Goal: Task Accomplishment & Management: Complete application form

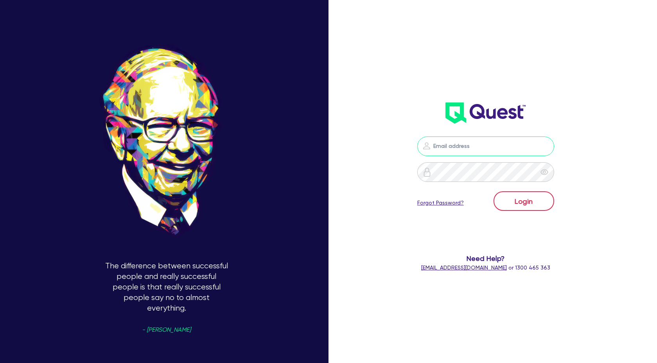
type input "[PERSON_NAME][EMAIL_ADDRESS][DOMAIN_NAME]"
click at [526, 204] on button "Login" at bounding box center [523, 201] width 61 height 20
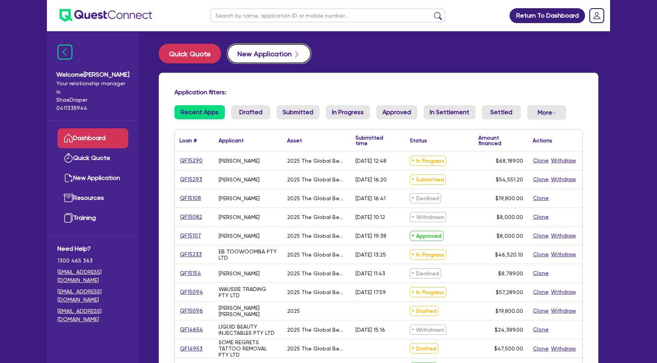
click at [265, 57] on button "New Application" at bounding box center [269, 54] width 84 height 20
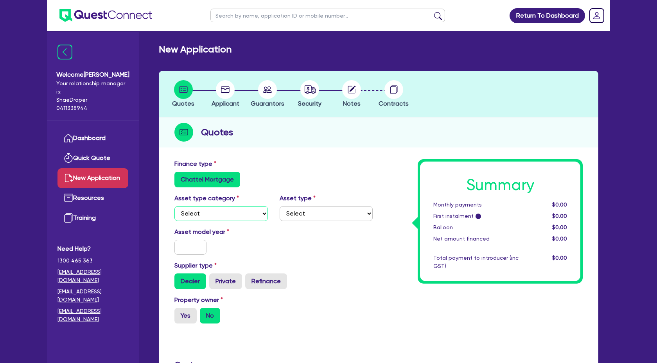
click at [247, 213] on select "Select Cars and light trucks Primary assets Secondary assets Tertiary assets" at bounding box center [220, 213] width 93 height 15
click at [265, 211] on select "Select Cars and light trucks Primary assets Secondary assets Tertiary assets" at bounding box center [220, 213] width 93 height 15
select select "TERTIARY_ASSETS"
click at [174, 206] on select "Select Cars and light trucks Primary assets Secondary assets Tertiary assets" at bounding box center [220, 213] width 93 height 15
click at [319, 212] on select "Select" at bounding box center [326, 213] width 93 height 15
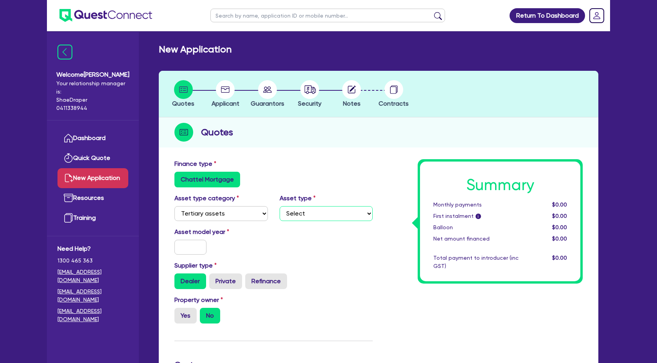
select select "BEAUTY_EQUIPMENT"
click at [280, 206] on select "Select Beauty equipment IT equipment IT software Watercraft Other" at bounding box center [326, 213] width 93 height 15
click at [192, 245] on input "text" at bounding box center [190, 247] width 32 height 15
type input "2025"
click at [260, 321] on div "Yes No" at bounding box center [220, 316] width 93 height 16
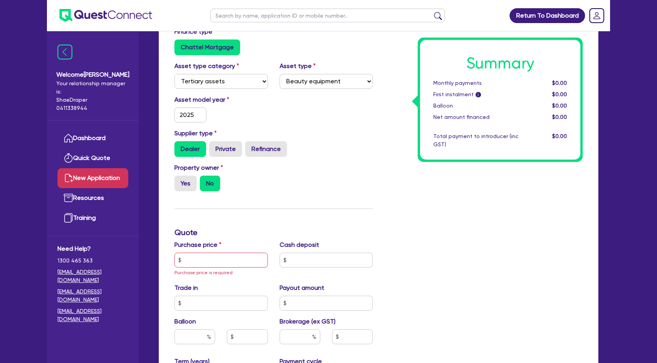
scroll to position [133, 0]
click at [194, 256] on input "text" at bounding box center [220, 259] width 93 height 15
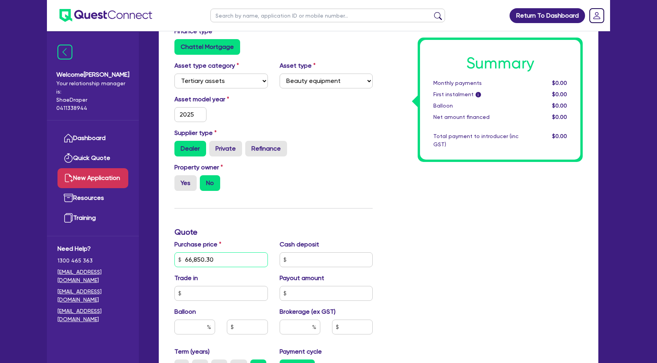
type input "66,850.30"
click at [303, 262] on input "text" at bounding box center [326, 259] width 93 height 15
type input "2,000.00"
click at [437, 255] on div "Summary Monthly payments $0.00 First instalment i $0.00 Balloon $0.00 Net amoun…" at bounding box center [483, 260] width 210 height 466
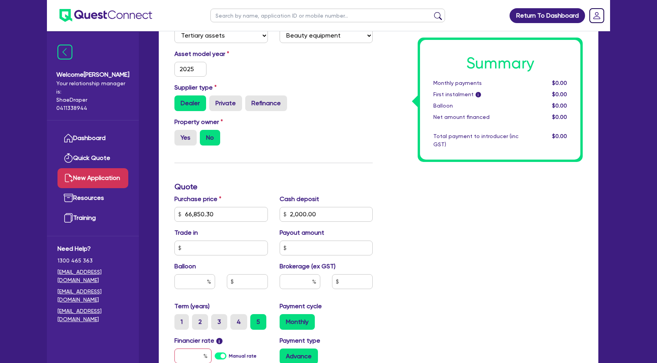
scroll to position [179, 0]
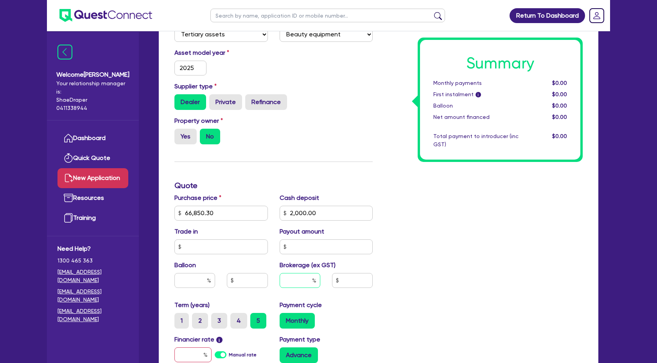
click at [303, 280] on input "text" at bounding box center [300, 280] width 41 height 15
click at [308, 278] on input "text" at bounding box center [300, 280] width 41 height 15
type input "4"
click at [496, 276] on div "Summary Monthly payments $0.00 First instalment i $0.00 Balloon $0.00 Net amoun…" at bounding box center [483, 213] width 210 height 466
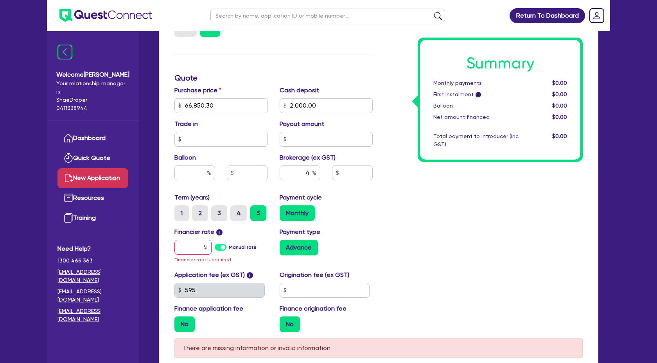
scroll to position [288, 0]
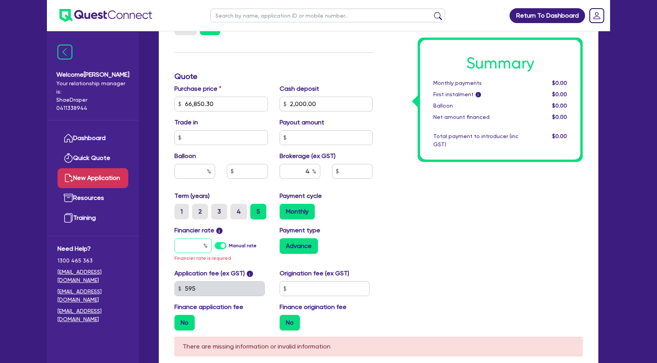
click at [186, 245] on input "text" at bounding box center [192, 245] width 37 height 15
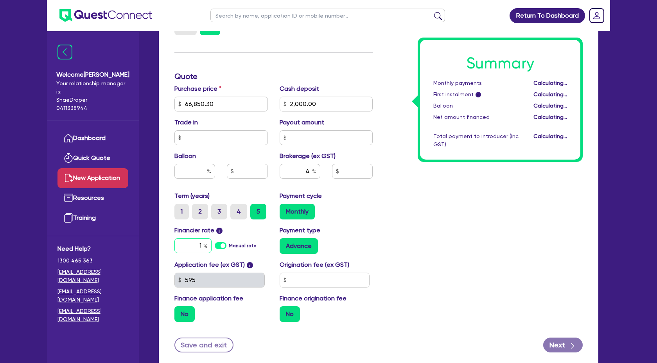
type input "17"
type input "2,594.01"
type input "17.59"
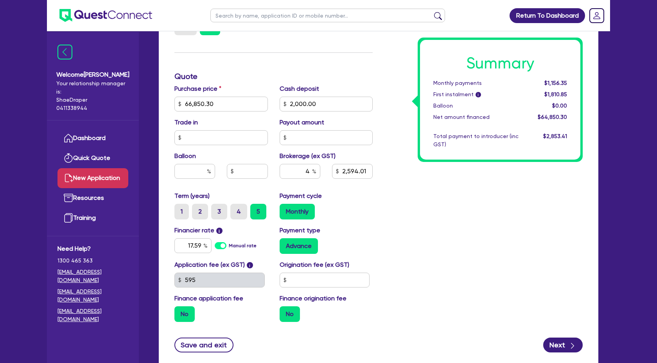
click at [343, 238] on div "Advance" at bounding box center [326, 246] width 93 height 16
type input "2,594.01"
click at [200, 244] on input "17.59" at bounding box center [192, 245] width 37 height 15
type input "17.95"
click at [374, 242] on div "Payment type Advance" at bounding box center [326, 240] width 105 height 28
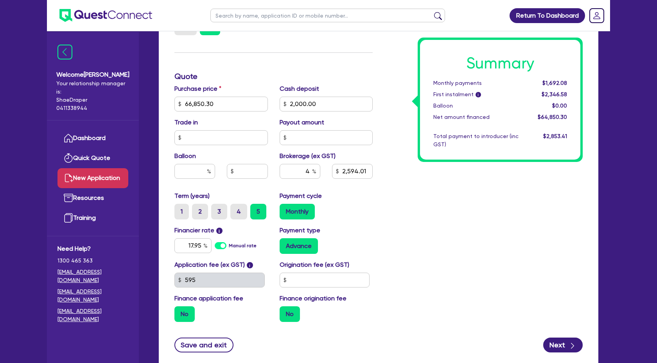
click at [442, 219] on div "Summary Monthly payments $1,692.08 First instalment i $2,346.58 Balloon $0.00 N…" at bounding box center [483, 99] width 210 height 457
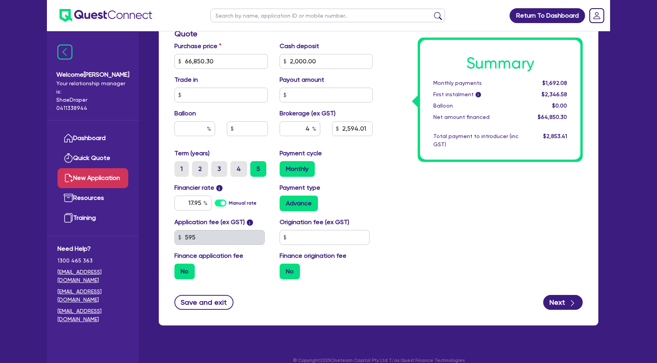
scroll to position [333, 0]
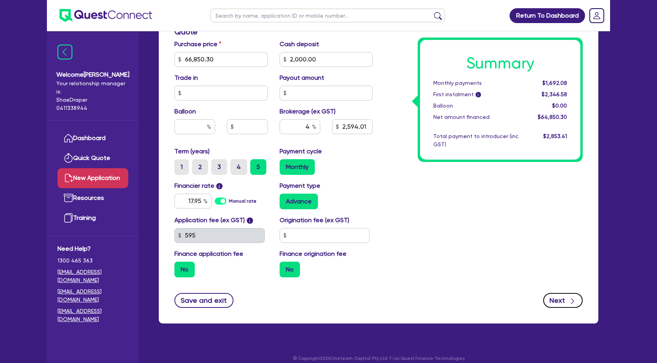
click at [553, 298] on button "Next" at bounding box center [562, 300] width 39 height 15
type input "2,594.01"
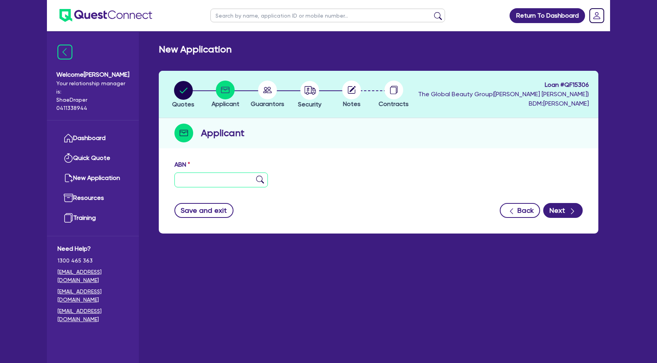
click at [241, 179] on input "text" at bounding box center [220, 179] width 93 height 15
paste input "64 687 539 000"
type input "64 687 539 000"
click at [257, 177] on img at bounding box center [260, 180] width 8 height 8
type input "HAVANA CO PTY LTD"
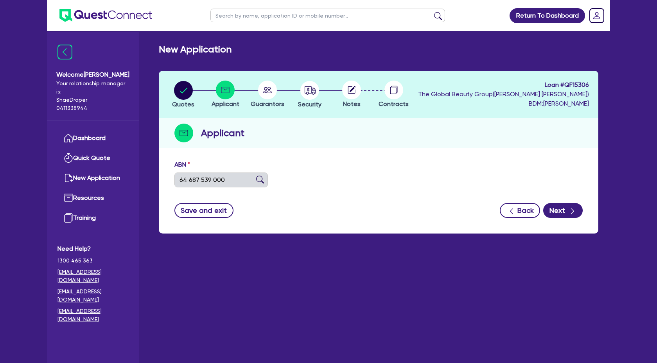
type input "HAVANA SKIN AND LASER CLINIC"
select select "COMPANY"
type input "[DATE]"
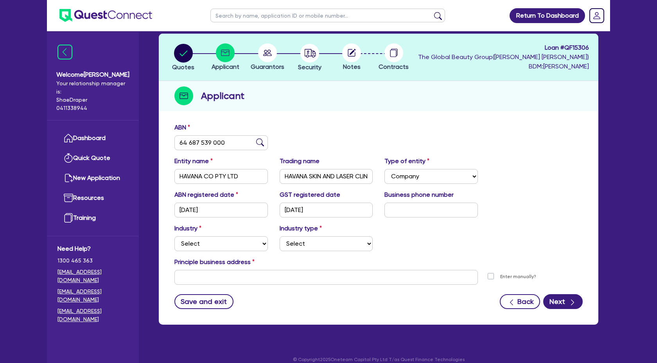
scroll to position [46, 0]
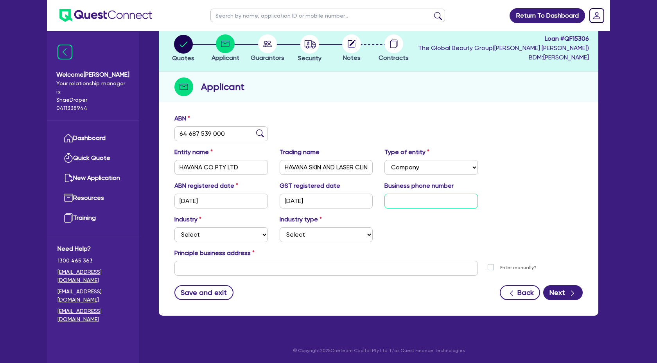
click at [412, 203] on input "text" at bounding box center [430, 201] width 93 height 15
paste input "04 9407 7873"
type input "04 9407 7873"
click at [225, 238] on select "Select Accomodation & Food Services Administrative & Support Services Agricultu…" at bounding box center [220, 234] width 93 height 15
select select "HEALTH_BEAUTY"
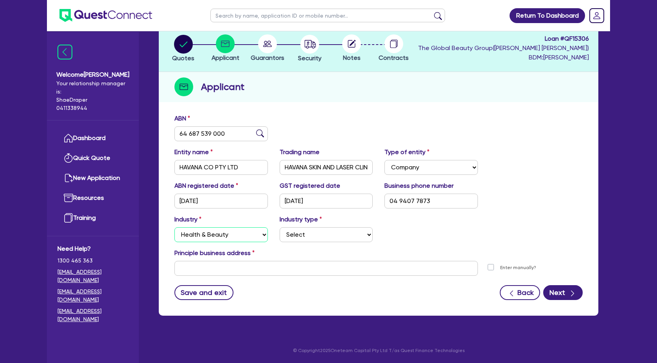
click at [174, 227] on select "Select Accomodation & Food Services Administrative & Support Services Agricultu…" at bounding box center [220, 234] width 93 height 15
click at [315, 236] on select "Select [MEDICAL_DATA], [MEDICAL_DATA] Services Cosmetics Supplies Day Spas, Hea…" at bounding box center [326, 234] width 93 height 15
select select "OTHER_HEALTH_BEAUTY"
click at [280, 227] on select "Select [MEDICAL_DATA], [MEDICAL_DATA] Services Cosmetics Supplies Day Spas, Hea…" at bounding box center [326, 234] width 93 height 15
click at [411, 256] on div "Principle business address" at bounding box center [378, 254] width 420 height 13
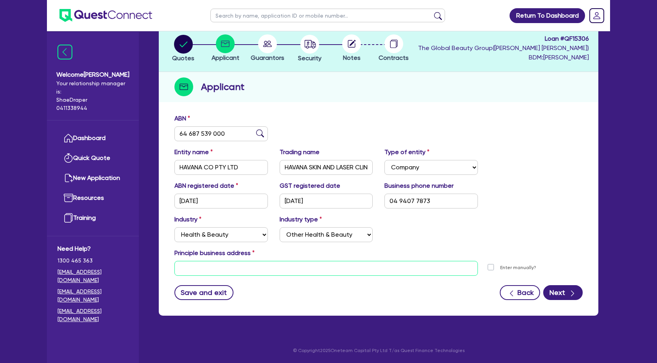
click at [217, 271] on input "text" at bounding box center [325, 268] width 303 height 15
click at [194, 271] on input "text" at bounding box center [325, 268] width 303 height 15
paste input "[STREET_ADDRESS][PERSON_NAME]"
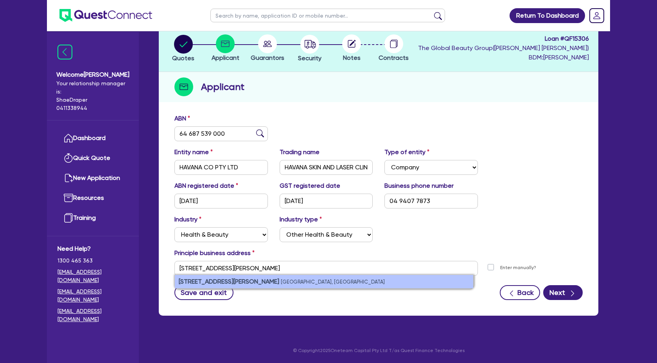
click at [284, 279] on small "[GEOGRAPHIC_DATA], [GEOGRAPHIC_DATA]" at bounding box center [333, 282] width 104 height 6
type input "[STREET_ADDRESS][PERSON_NAME]"
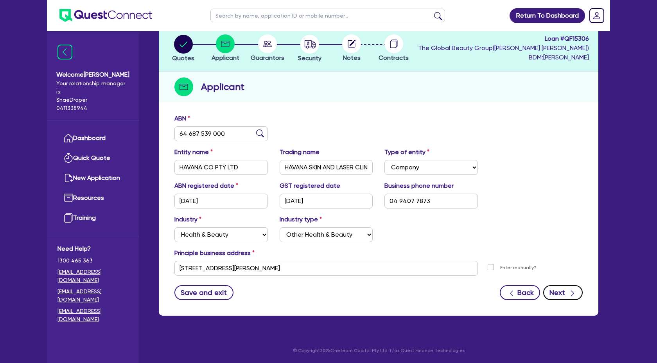
click at [562, 289] on button "Next" at bounding box center [562, 292] width 39 height 15
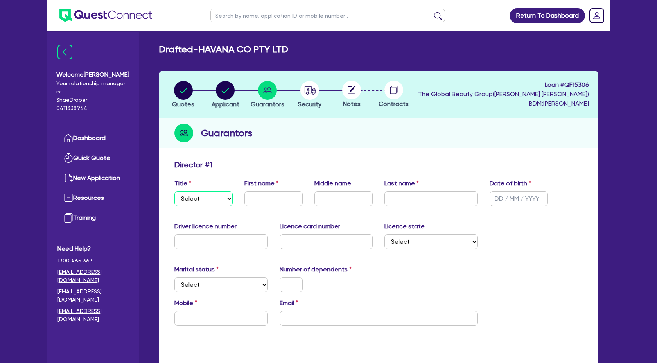
click at [222, 201] on select "Select Mr Mrs Ms Miss Dr" at bounding box center [203, 198] width 58 height 15
click at [228, 197] on select "Select Mr Mrs Ms Miss Dr" at bounding box center [203, 198] width 58 height 15
select select "MS"
click at [174, 191] on select "Select Mr Mrs Ms Miss Dr" at bounding box center [203, 198] width 58 height 15
click at [258, 208] on div "Title Select Mr Mrs Ms Miss Dr First name Middle name Last name Date of birth" at bounding box center [378, 196] width 420 height 34
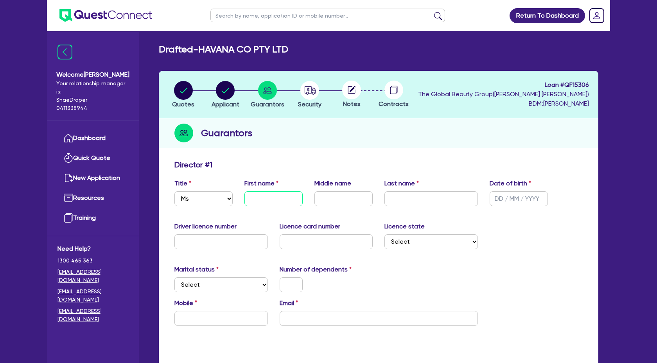
click at [269, 196] on input "text" at bounding box center [273, 198] width 58 height 15
type input "NIahm"
type input "Levi"
type input "Hill"
click at [501, 197] on input "text" at bounding box center [518, 198] width 58 height 15
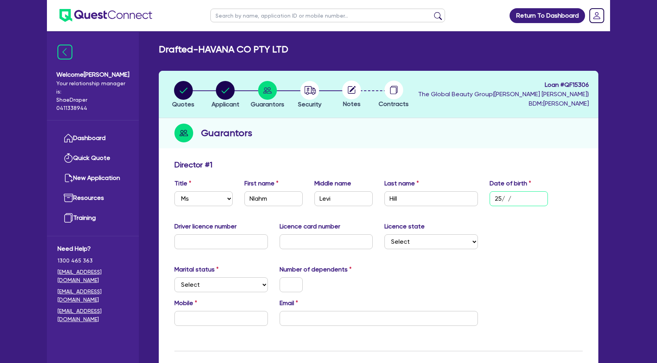
type input "2 / /"
type input "[DATE]"
click at [216, 249] on div "Driver licence number Licence card number Licence state Select [GEOGRAPHIC_DATA…" at bounding box center [378, 239] width 420 height 34
click at [222, 243] on input "text" at bounding box center [220, 241] width 93 height 15
type input "8692643"
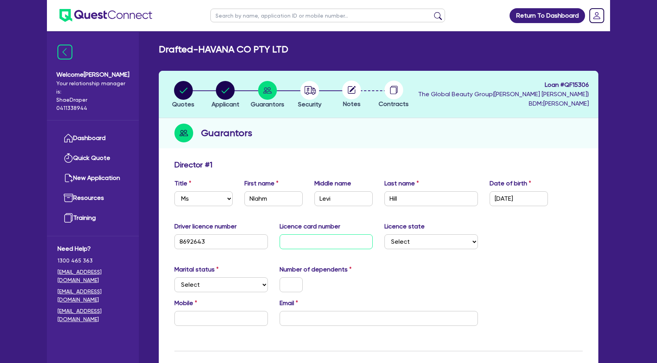
click at [299, 246] on input "text" at bounding box center [326, 241] width 93 height 15
type input "L004765014"
click at [471, 242] on select "Select [GEOGRAPHIC_DATA] [GEOGRAPHIC_DATA] [GEOGRAPHIC_DATA] [GEOGRAPHIC_DATA] …" at bounding box center [430, 241] width 93 height 15
select select "WA"
click at [384, 234] on select "Select [GEOGRAPHIC_DATA] [GEOGRAPHIC_DATA] [GEOGRAPHIC_DATA] [GEOGRAPHIC_DATA] …" at bounding box center [430, 241] width 93 height 15
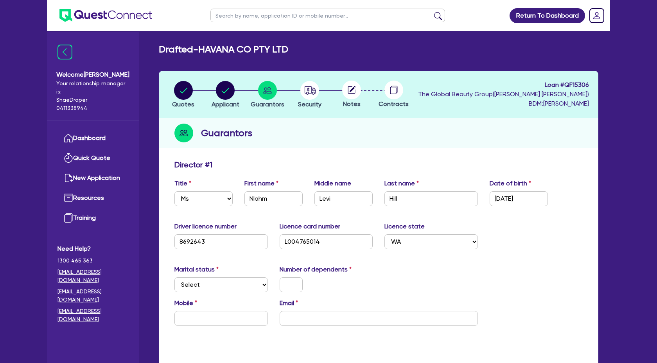
click at [502, 278] on div "Marital status Select [DEMOGRAPHIC_DATA] Married De Facto / Partner Number of d…" at bounding box center [378, 282] width 420 height 34
click at [217, 284] on select "Select Single Married De Facto / Partner" at bounding box center [220, 284] width 93 height 15
select select "DE_FACTO"
click at [174, 277] on select "Select Single Married De Facto / Partner" at bounding box center [220, 284] width 93 height 15
click at [294, 286] on input "text" at bounding box center [291, 284] width 23 height 15
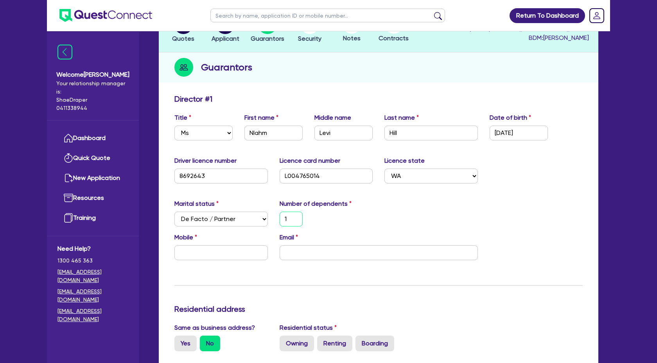
scroll to position [68, 0]
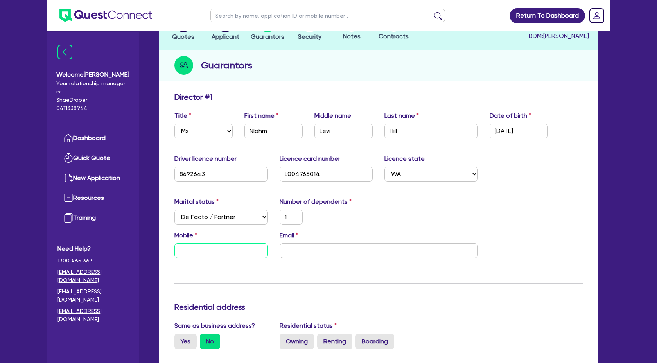
click at [197, 250] on input "text" at bounding box center [220, 250] width 93 height 15
paste input "0494 077 873"
type input "1"
paste input "text"
type input "0494 077 873"
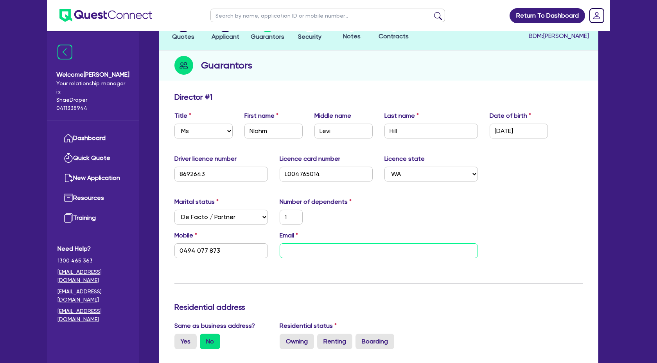
click at [311, 251] on input "email" at bounding box center [379, 250] width 198 height 15
type input "1"
type input "0494 077 873"
type input "v"
type input "1"
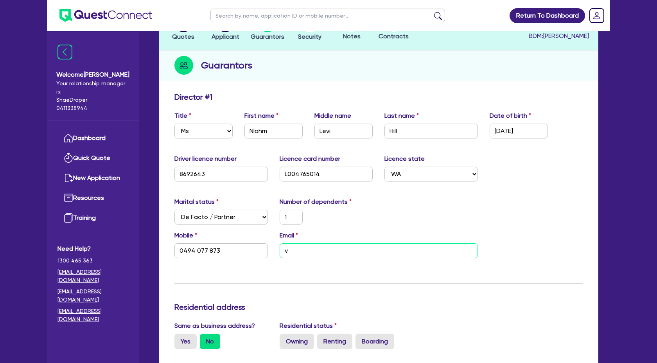
type input "0494 077 873"
paste input "[EMAIL_ADDRESS][DOMAIN_NAME]"
type input "1"
type input "0494 077 873"
type input "[EMAIL_ADDRESS][DOMAIN_NAME]"
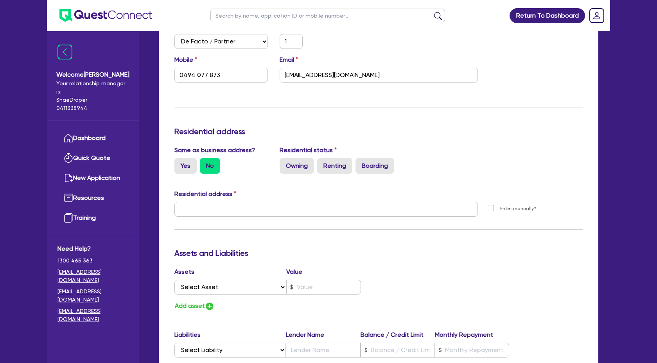
scroll to position [249, 0]
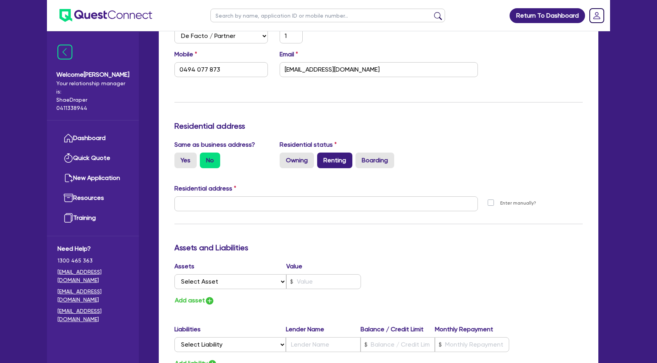
click at [330, 161] on label "Renting" at bounding box center [334, 160] width 35 height 16
click at [322, 158] on input "Renting" at bounding box center [319, 154] width 5 height 5
radio input "true"
type input "1"
type input "0494 077 873"
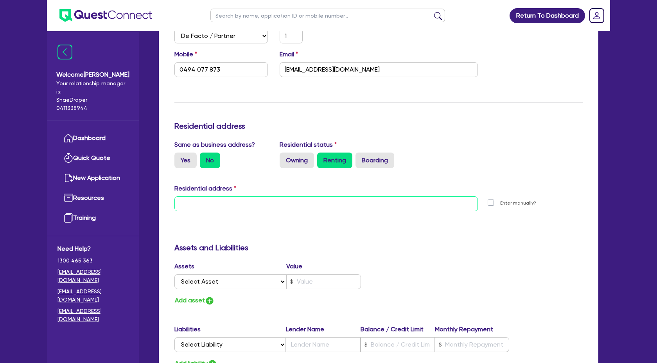
click at [222, 196] on input "text" at bounding box center [325, 203] width 303 height 15
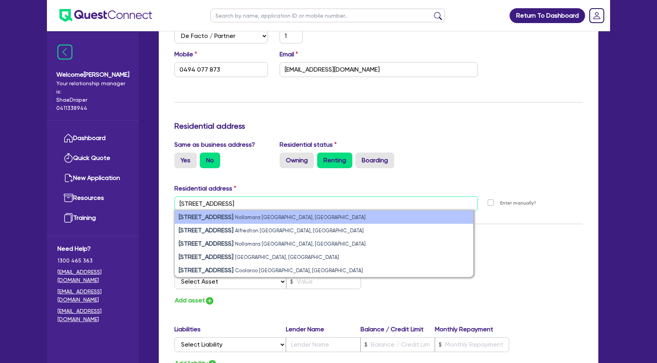
type input "[STREET_ADDRESS]"
click at [248, 220] on li "[STREET_ADDRESS]" at bounding box center [324, 216] width 298 height 13
type input "1"
type input "0494 077 873"
type input "[GEOGRAPHIC_DATA]"
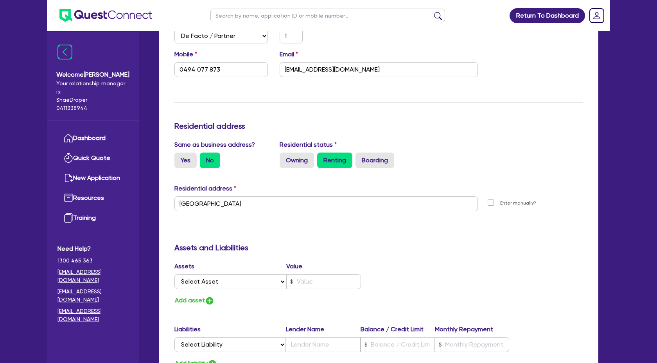
click at [459, 286] on div "Assets Value Select Asset Cash Property Investment property Vehicle Truck Trail…" at bounding box center [378, 284] width 420 height 44
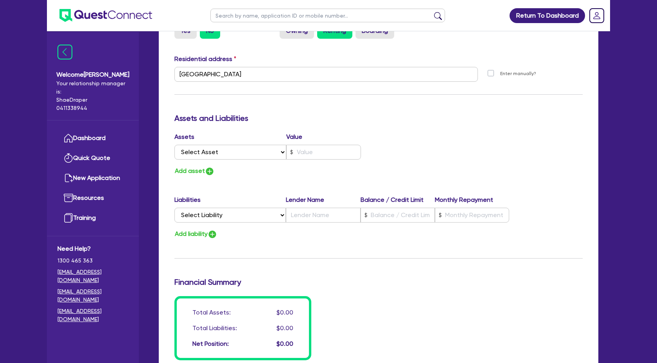
scroll to position [380, 0]
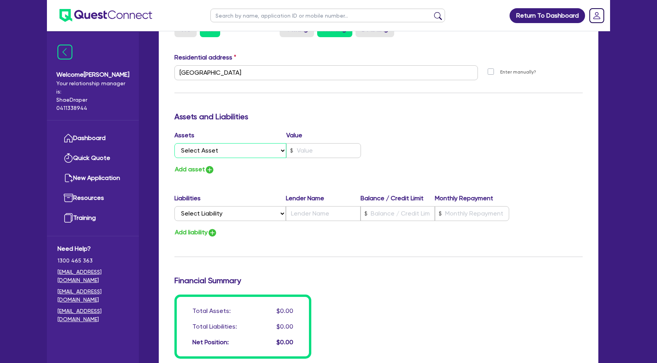
click at [255, 154] on select "Select Asset Cash Property Investment property Vehicle Truck Trailer Equipment …" at bounding box center [230, 150] width 112 height 15
select select "CASH"
click at [174, 143] on select "Select Asset Cash Property Investment property Vehicle Truck Trailer Equipment …" at bounding box center [230, 150] width 112 height 15
type input "1"
type input "0494 077 873"
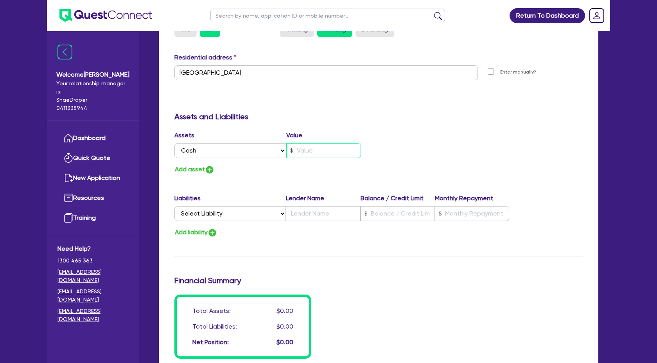
click at [316, 154] on input "text" at bounding box center [323, 150] width 75 height 15
type input "1"
type input "0494 077 873"
type input "2"
type input "1"
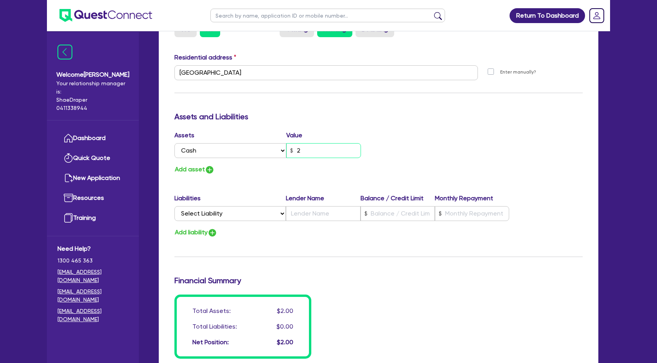
type input "0494 077 873"
type input "29"
type input "1"
type input "0494 077 873"
type input "291"
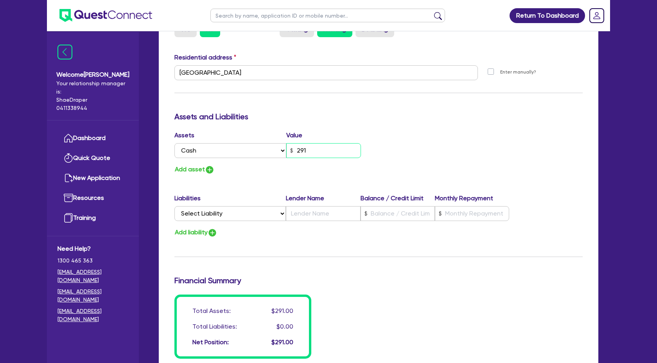
type input "1"
type input "0494 077 873"
type input "29"
type input "1"
type input "0494 077 873"
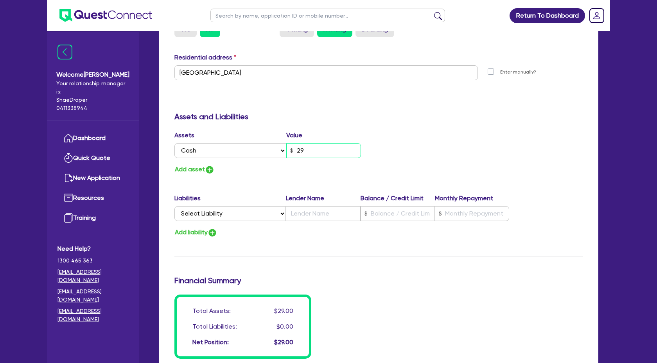
type input "291"
type input "1"
type input "0494 077 873"
type input "2,916"
type input "1"
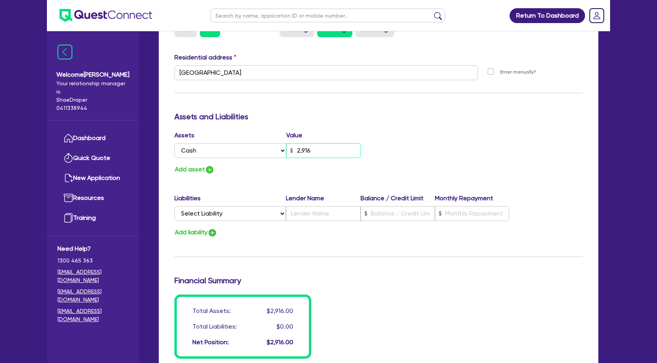
type input "0494 077 873"
type input "29,160"
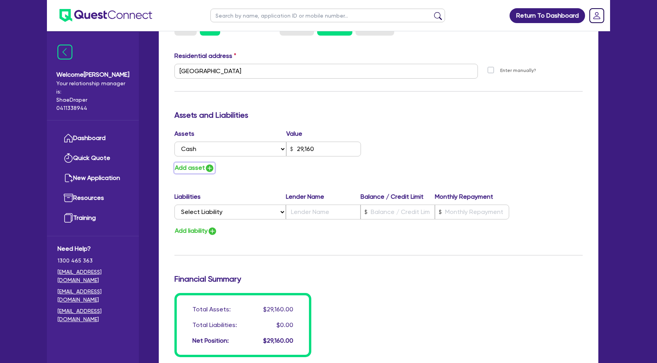
click at [208, 167] on img "button" at bounding box center [209, 167] width 9 height 9
type input "1"
type input "0494 077 873"
type input "29,160"
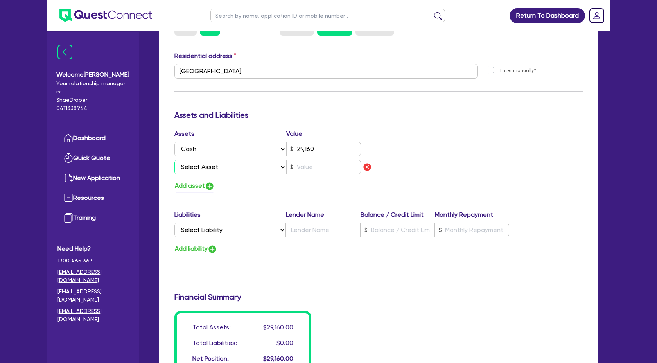
click at [247, 163] on select "Select Asset Cash Property Investment property Vehicle Truck Trailer Equipment …" at bounding box center [230, 167] width 112 height 15
click at [284, 170] on select "Select Asset Cash Property Investment property Vehicle Truck Trailer Equipment …" at bounding box center [230, 167] width 112 height 15
select select "VEHICLE"
click at [174, 160] on select "Select Asset Cash Property Investment property Vehicle Truck Trailer Equipment …" at bounding box center [230, 167] width 112 height 15
type input "1"
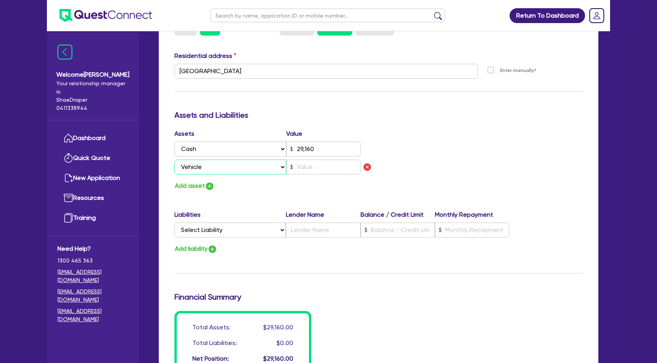
type input "0494 077 873"
type input "29,160"
click at [306, 167] on input "text" at bounding box center [323, 167] width 75 height 15
type input "1"
type input "0494 077 873"
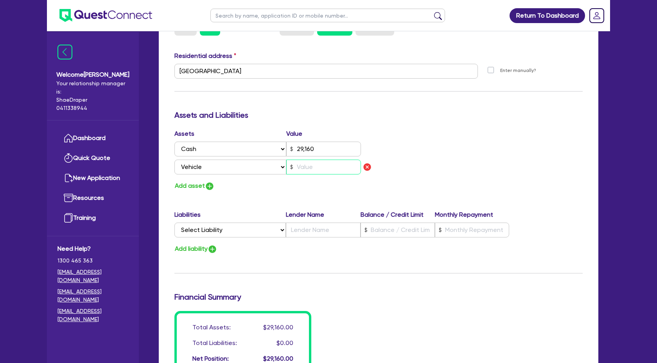
type input "29,160"
type input "7"
type input "1"
type input "0494 077 873"
type input "29,160"
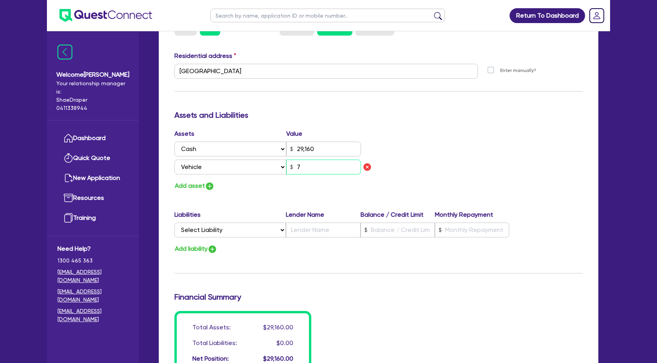
type input "70"
type input "1"
type input "0494 077 873"
type input "29,160"
type input "700"
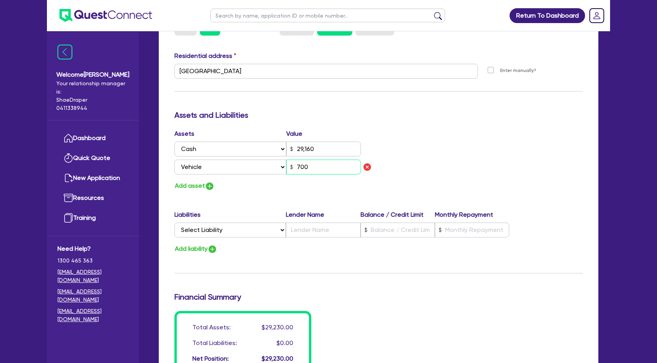
type input "1"
type input "0494 077 873"
type input "29,160"
type input "7,000"
click at [306, 192] on div "Update residential status for Director #1 Boarding is only acceptable when the …" at bounding box center [378, 77] width 408 height 596
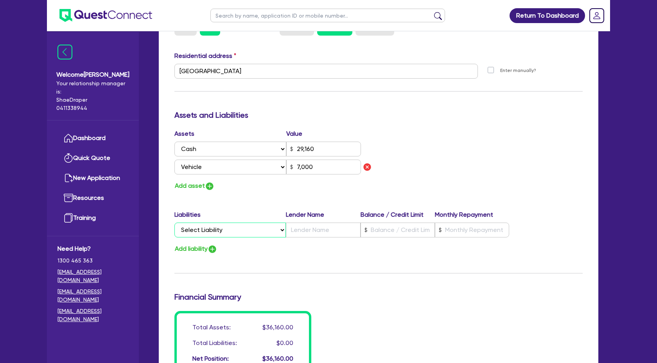
click at [276, 228] on select "Select Liability Credit card Mortgage Investment property loan Vehicle loan Tru…" at bounding box center [229, 229] width 111 height 15
select select "VEHICLE_LOAN"
click at [174, 222] on select "Select Liability Credit card Mortgage Investment property loan Vehicle loan Tru…" at bounding box center [229, 229] width 111 height 15
type input "1"
type input "0494 077 873"
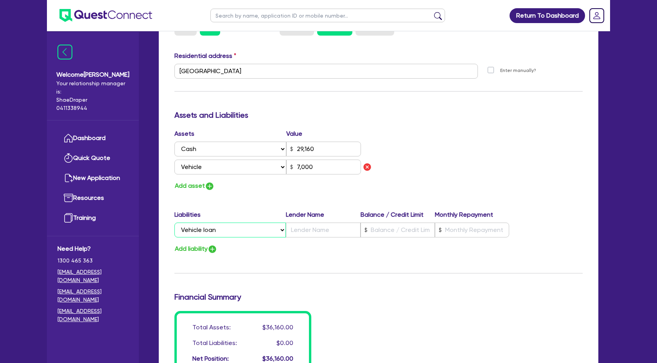
type input "29,160"
type input "7,000"
click at [282, 231] on select "Select Liability Credit card Mortgage Investment property loan Vehicle loan Tru…" at bounding box center [229, 229] width 111 height 15
select select
click at [174, 222] on select "Select Liability Credit card Mortgage Investment property loan Vehicle loan Tru…" at bounding box center [229, 229] width 111 height 15
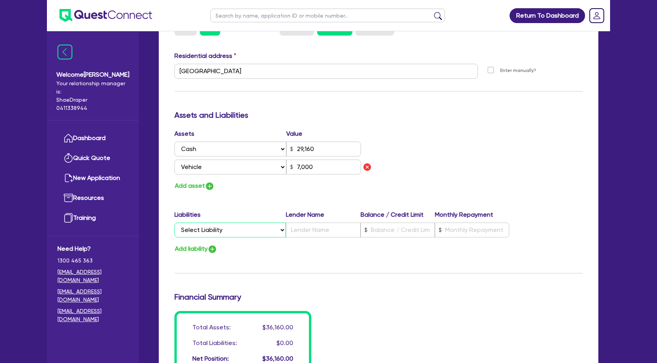
type input "1"
type input "0494 077 873"
type input "29,160"
type input "7,000"
click at [314, 265] on div "Update residential status for Director #1 Boarding is only acceptable when the …" at bounding box center [378, 77] width 408 height 596
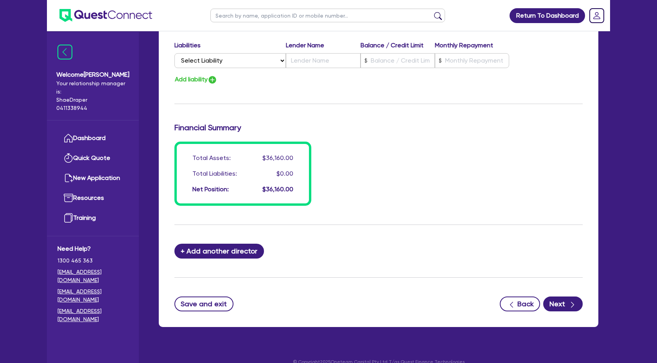
scroll to position [562, 0]
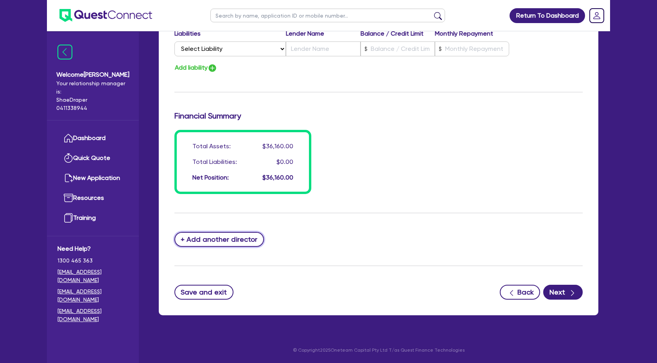
click at [240, 240] on button "+ Add another director" at bounding box center [219, 239] width 90 height 15
type input "1"
type input "0494077873"
type input "29160"
type input "7000"
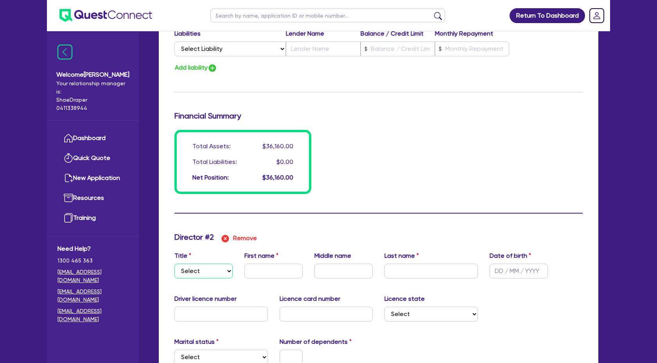
click at [220, 270] on select "Select Mr Mrs Ms Miss Dr" at bounding box center [203, 270] width 58 height 15
select select "MR"
click at [174, 263] on select "Select Mr Mrs Ms Miss Dr" at bounding box center [203, 270] width 58 height 15
type input "1"
type input "0494077873"
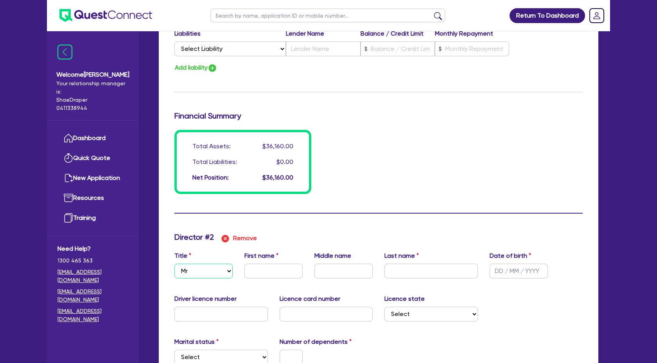
type input "29160"
type input "7000"
click at [262, 274] on input "text" at bounding box center [273, 270] width 58 height 15
type input "1"
type input "0494 077 873"
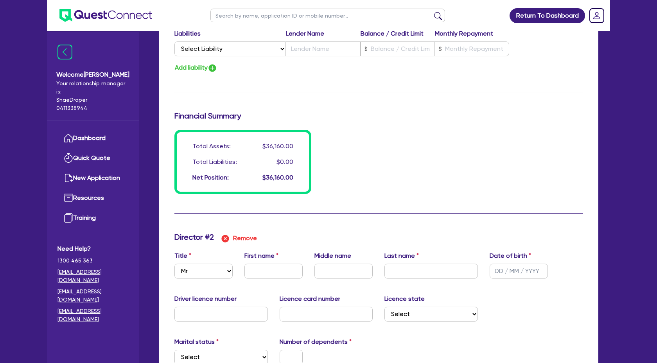
type input "29,160"
type input "7,000"
type input "H"
type input "1"
type input "0494077873"
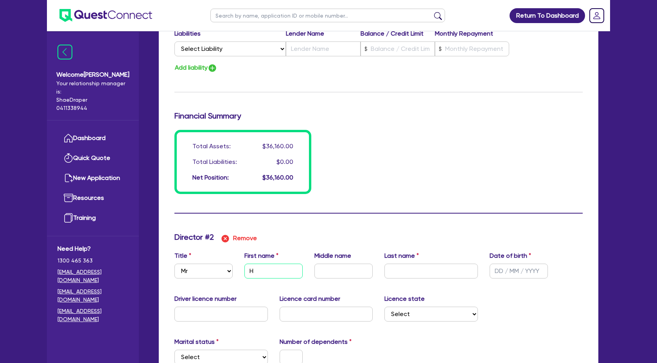
type input "29160"
type input "7000"
type input "He"
type input "1"
type input "0494077873"
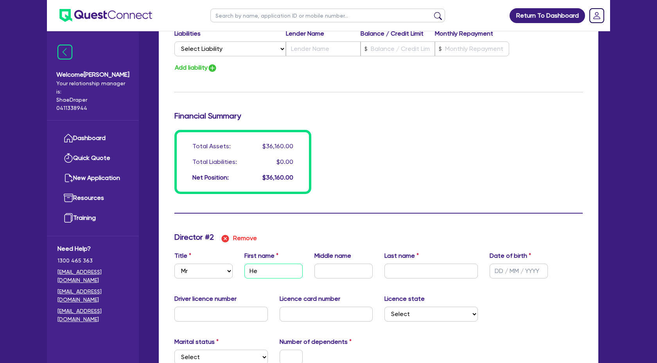
type input "29160"
type input "7000"
type input "1"
type input "0494077873"
type input "29160"
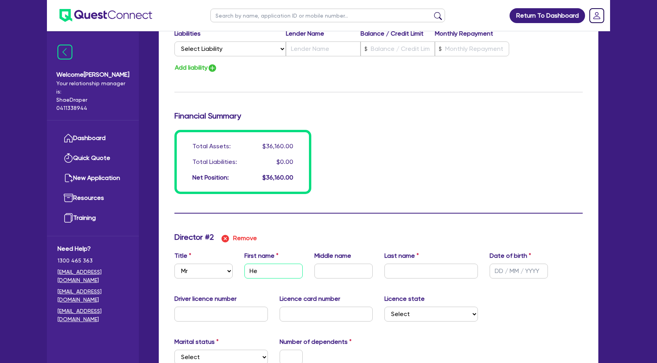
type input "7000"
type input "Hem"
type input "1"
type input "0494077873"
type input "29160"
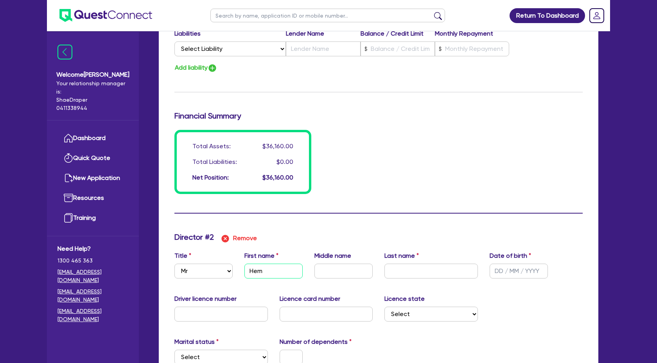
type input "7000"
type input "Hema"
type input "1"
type input "0494077873"
type input "29160"
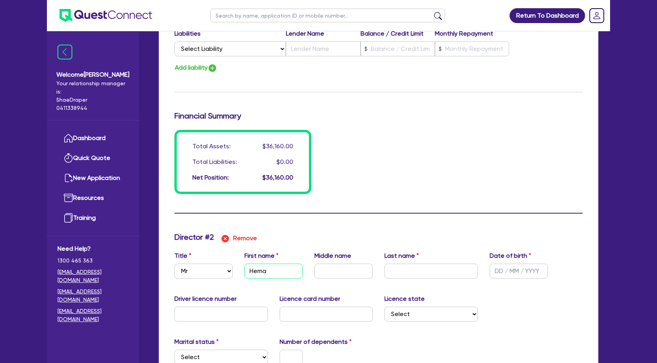
type input "7000"
type input "Heman"
type input "1"
type input "0494077873"
type input "29160"
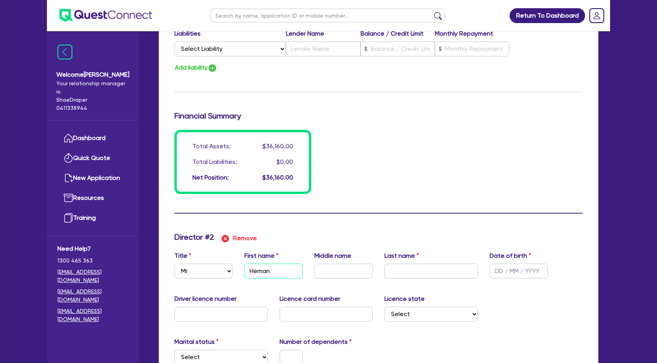
type input "7000"
type input "Hemant"
drag, startPoint x: 337, startPoint y: 278, endPoint x: 302, endPoint y: 274, distance: 35.4
click at [337, 278] on div "Title Select Mr Mrs Ms Miss Dr First name [PERSON_NAME] Middle name Last name D…" at bounding box center [378, 268] width 420 height 34
click at [335, 269] on input "text" at bounding box center [343, 270] width 58 height 15
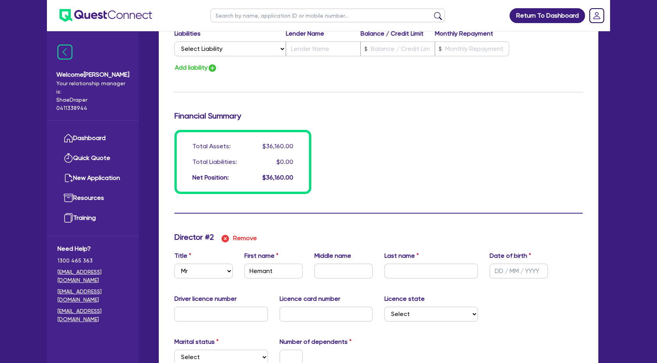
type input "1"
type input "0494 077 873"
type input "29,160"
type input "7,000"
type input "1"
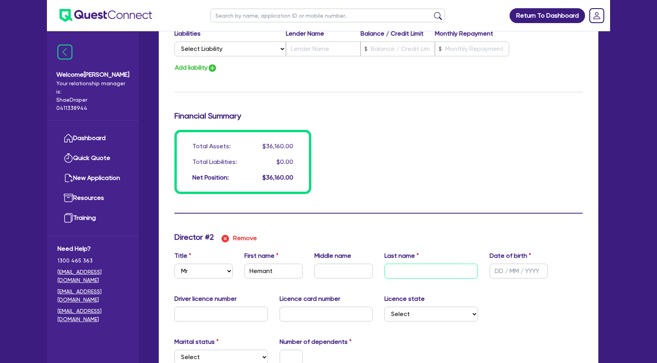
type input "0494077873"
type input "29160"
type input "7000"
type input "S"
type input "1"
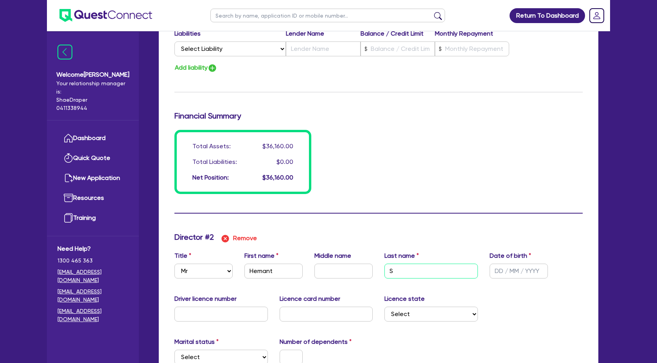
type input "0494077873"
type input "29160"
type input "7000"
type input "Sa"
type input "1"
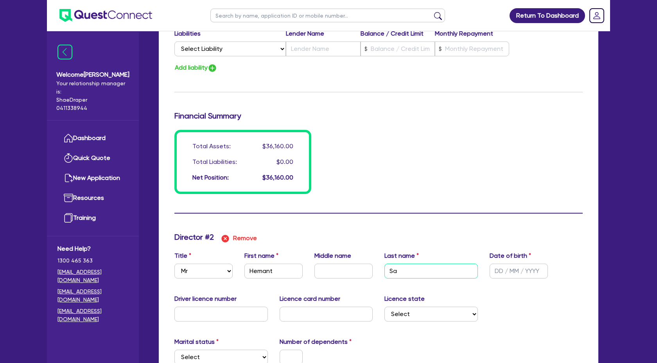
type input "0494077873"
type input "29160"
type input "7000"
type input "Sac"
type input "1"
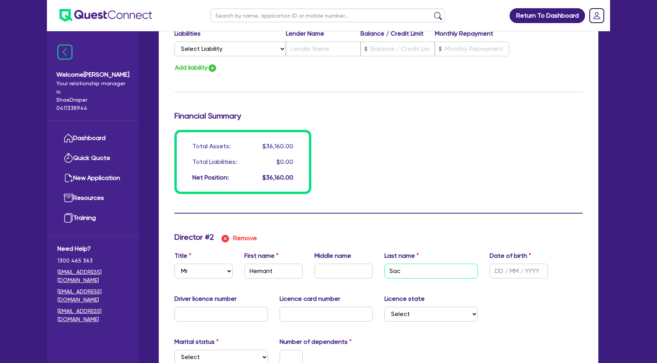
type input "0494077873"
type input "29160"
type input "7000"
type input "Sach"
type input "1"
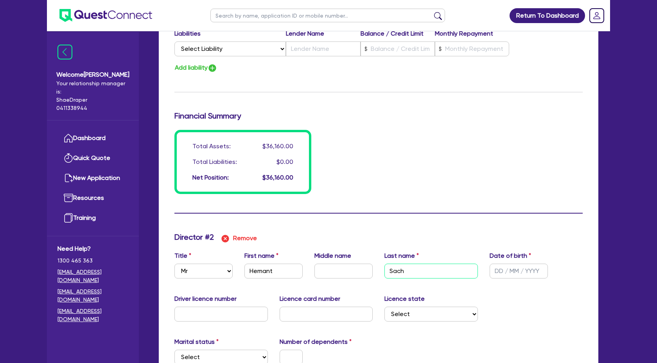
type input "0494077873"
type input "29160"
type input "7000"
type input "[PERSON_NAME]"
type input "1"
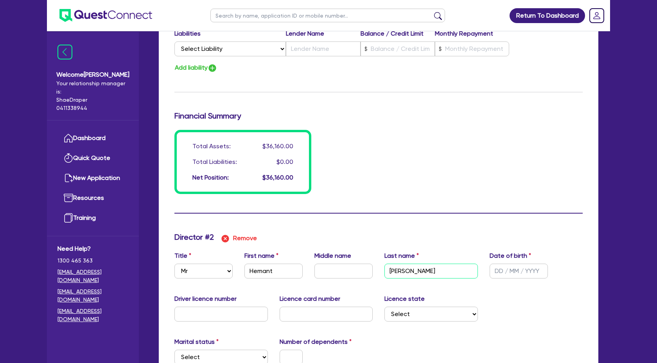
type input "0494077873"
type input "29160"
type input "7000"
type input "[PERSON_NAME]"
click at [493, 269] on input "text" at bounding box center [518, 270] width 58 height 15
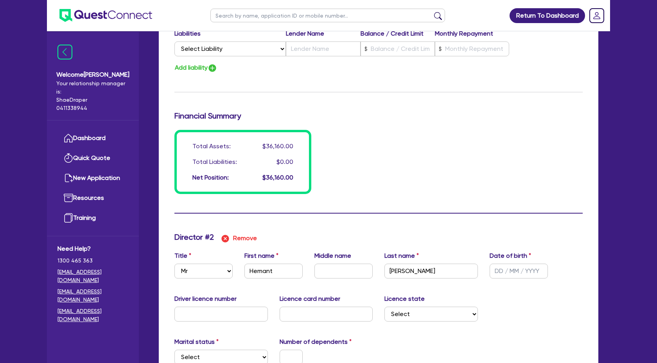
type input "1"
type input "0494 077 873"
type input "29,160"
type input "7,000"
type input "1"
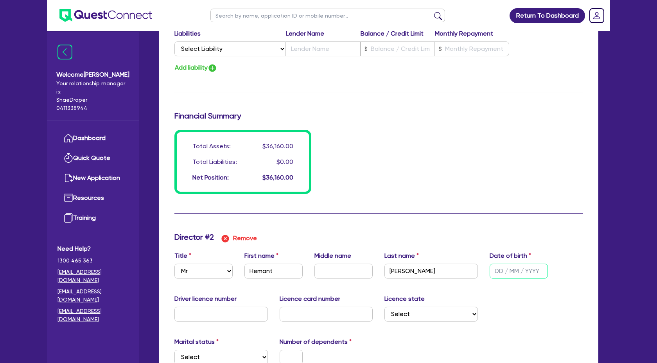
type input "0494077873"
type input "29160"
type input "7000"
type input "0 / /"
type input "1"
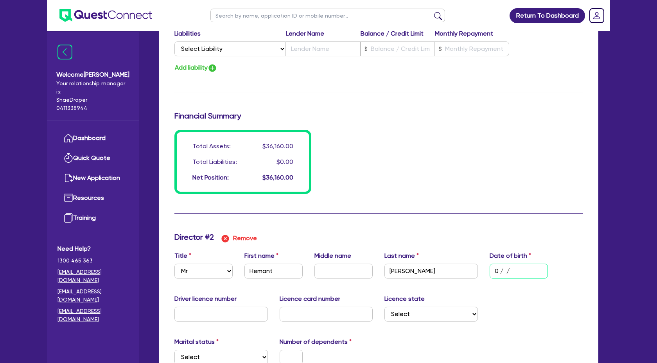
type input "0494077873"
type input "29160"
type input "7000"
type input "03/ /"
type input "1"
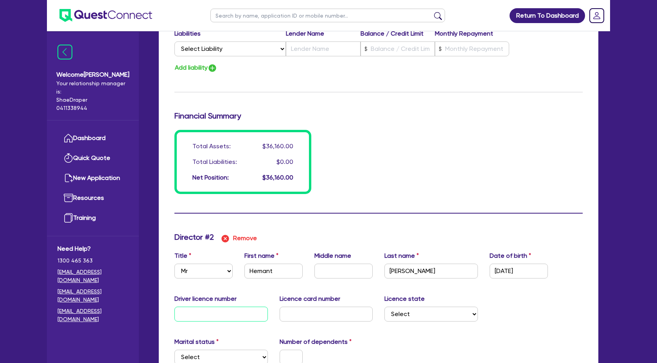
click at [228, 310] on input "text" at bounding box center [220, 313] width 93 height 15
click at [328, 305] on div "Licence card number" at bounding box center [326, 307] width 105 height 27
click at [328, 308] on input "text" at bounding box center [326, 313] width 93 height 15
click at [421, 305] on div "Licence state Select [GEOGRAPHIC_DATA] [GEOGRAPHIC_DATA] [GEOGRAPHIC_DATA] [GEO…" at bounding box center [430, 307] width 105 height 27
click at [422, 310] on select "Select [GEOGRAPHIC_DATA] [GEOGRAPHIC_DATA] [GEOGRAPHIC_DATA] [GEOGRAPHIC_DATA] …" at bounding box center [430, 313] width 93 height 15
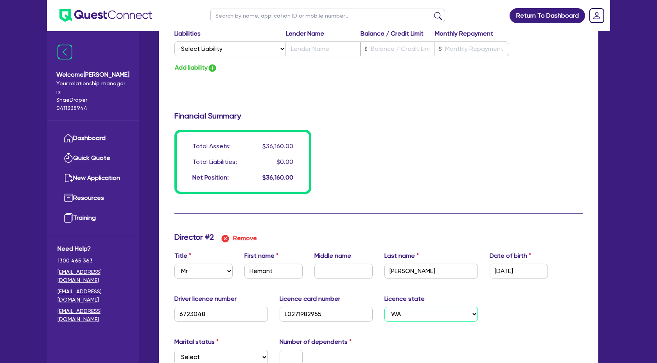
click at [384, 306] on select "Select [GEOGRAPHIC_DATA] [GEOGRAPHIC_DATA] [GEOGRAPHIC_DATA] [GEOGRAPHIC_DATA] …" at bounding box center [430, 313] width 93 height 15
click at [520, 337] on div "Marital status Select [DEMOGRAPHIC_DATA] Married De Facto / Partner Number of d…" at bounding box center [378, 354] width 420 height 34
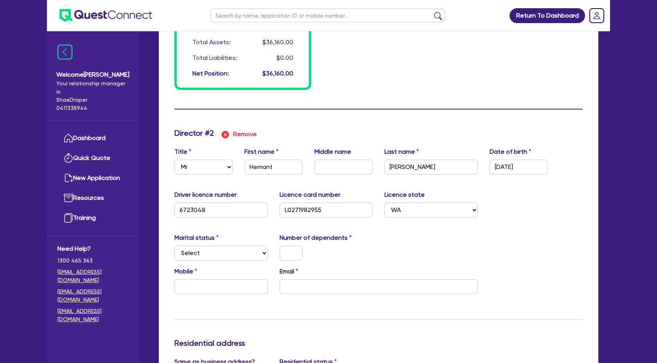
scroll to position [673, 0]
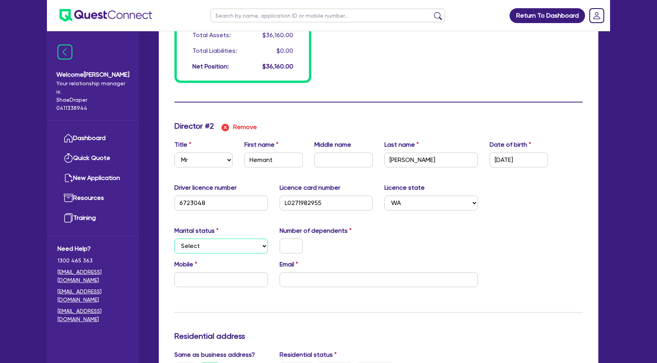
click at [242, 248] on select "Select Single Married De Facto / Partner" at bounding box center [220, 245] width 93 height 15
click at [174, 238] on select "Select Single Married De Facto / Partner" at bounding box center [220, 245] width 93 height 15
click at [282, 245] on input "text" at bounding box center [291, 245] width 23 height 15
click at [229, 283] on input "text" at bounding box center [220, 279] width 93 height 15
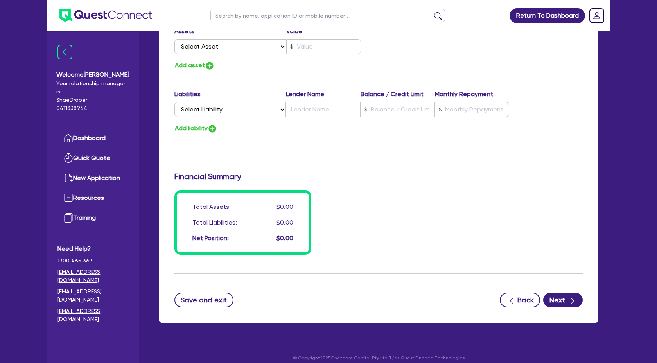
scroll to position [1126, 0]
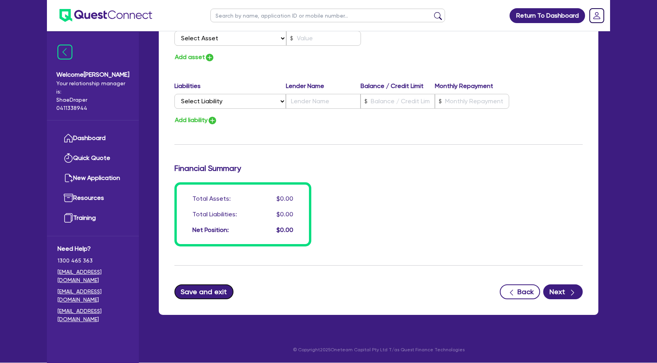
click at [206, 290] on button "Save and exit" at bounding box center [203, 291] width 59 height 15
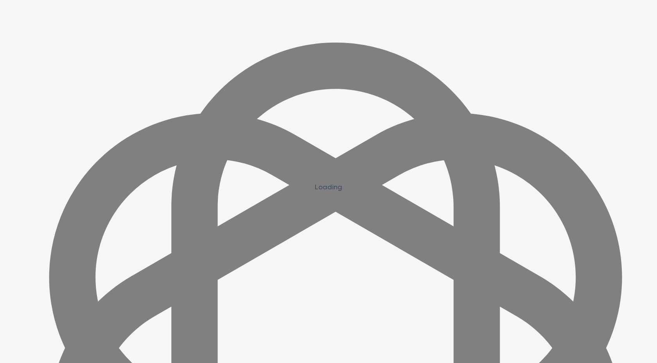
scroll to position [703, 0]
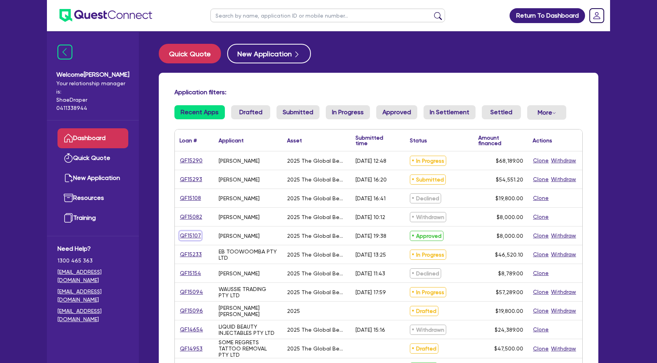
click at [189, 235] on link "QF15107" at bounding box center [190, 235] width 22 height 9
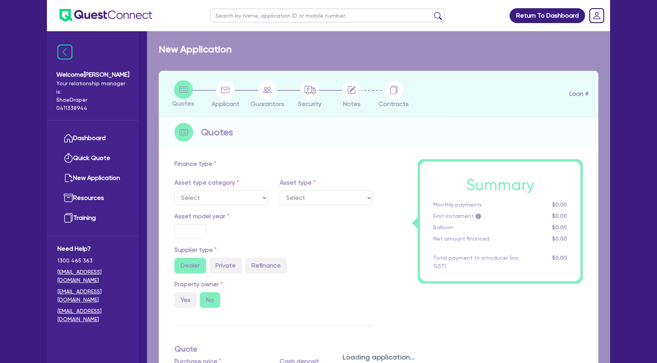
select select "TERTIARY_ASSETS"
type input "2025"
type input "10,000"
type input "2,000"
type input "4"
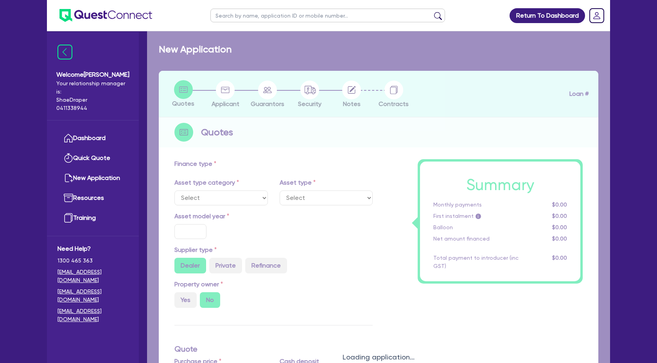
type input "320"
type input "17.95"
select select "BEAUTY_EQUIPMENT"
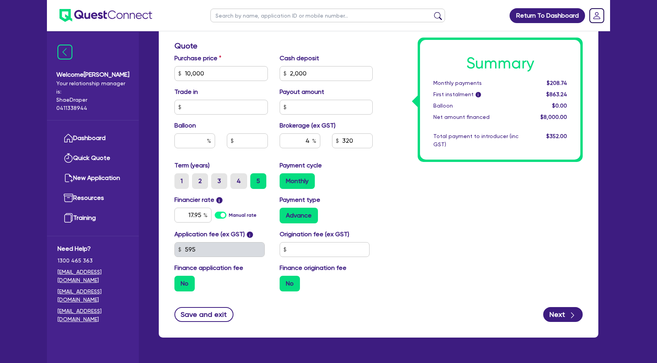
scroll to position [320, 0]
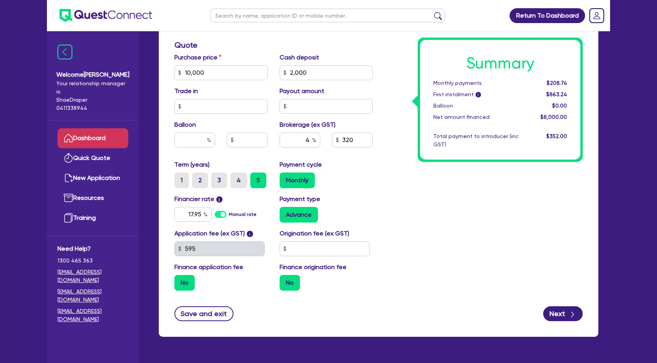
click at [82, 138] on link "Dashboard" at bounding box center [92, 138] width 71 height 20
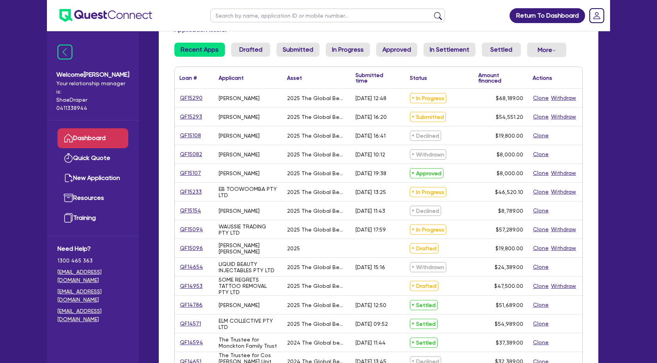
scroll to position [64, 0]
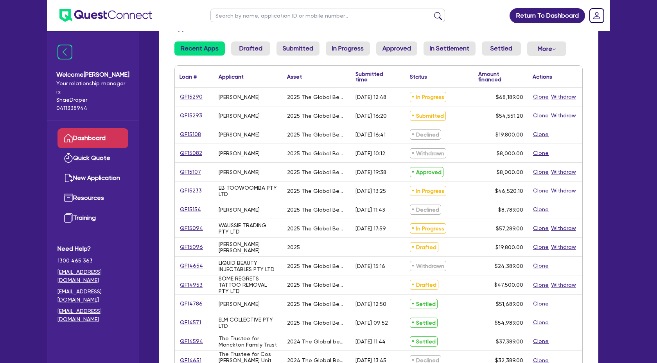
click at [193, 310] on div "QF14786" at bounding box center [194, 303] width 39 height 18
click at [198, 305] on link "QF14786" at bounding box center [190, 303] width 23 height 9
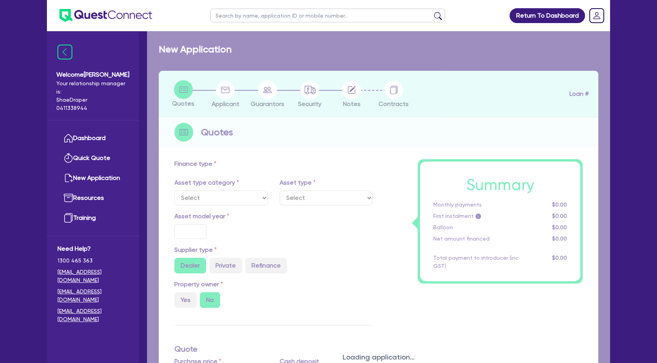
select select "TERTIARY_ASSETS"
type input "2025"
type input "51,689"
type input "3.61"
type input "1,865.97"
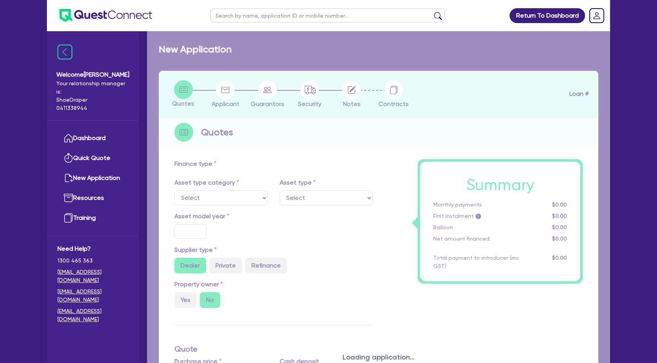
type input "17.95"
select select "BEAUTY_EQUIPMENT"
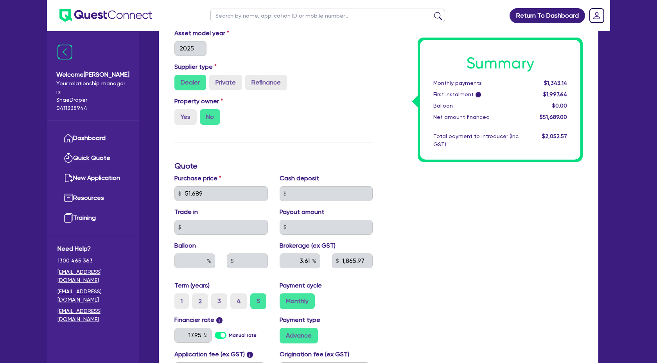
scroll to position [201, 0]
